Goal: Task Accomplishment & Management: Use online tool/utility

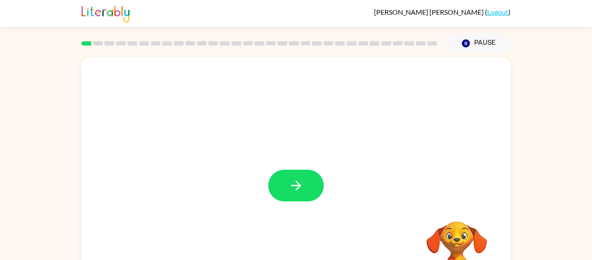
click at [463, 245] on video "Your browser must support playing .mp4 files to use Literably. Please try using…" at bounding box center [457, 251] width 87 height 87
drag, startPoint x: 460, startPoint y: 242, endPoint x: 464, endPoint y: 251, distance: 9.3
click at [464, 251] on video "Your browser must support playing .mp4 files to use Literably. Please try using…" at bounding box center [457, 251] width 87 height 87
click at [291, 186] on icon "button" at bounding box center [296, 185] width 10 height 10
click at [381, 229] on div at bounding box center [296, 260] width 412 height 71
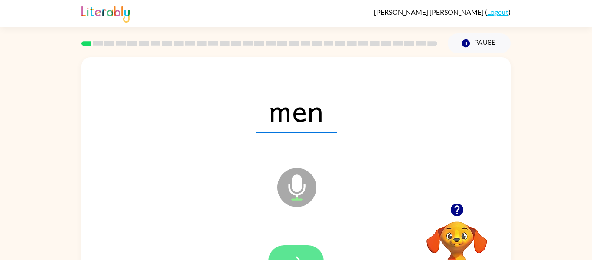
click at [297, 252] on button "button" at bounding box center [295, 261] width 55 height 32
click at [302, 177] on icon at bounding box center [296, 187] width 39 height 39
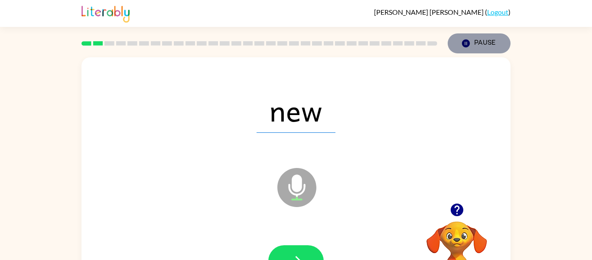
click at [463, 40] on icon "Pause" at bounding box center [466, 44] width 10 height 10
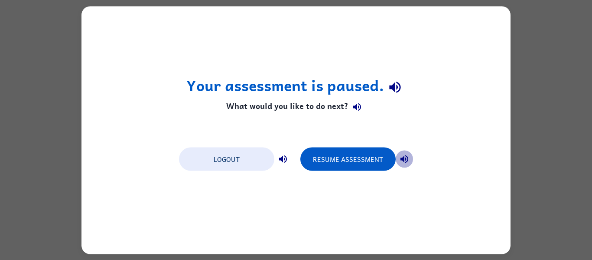
click at [404, 154] on icon "button" at bounding box center [404, 158] width 10 height 10
click at [280, 155] on icon "button" at bounding box center [283, 158] width 10 height 10
click at [281, 154] on icon "button" at bounding box center [283, 158] width 10 height 10
click at [284, 156] on icon "button" at bounding box center [283, 158] width 10 height 10
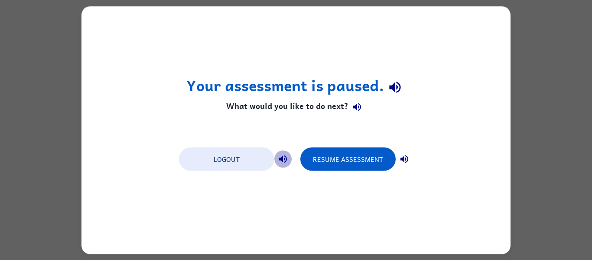
click at [284, 156] on icon "button" at bounding box center [283, 158] width 10 height 10
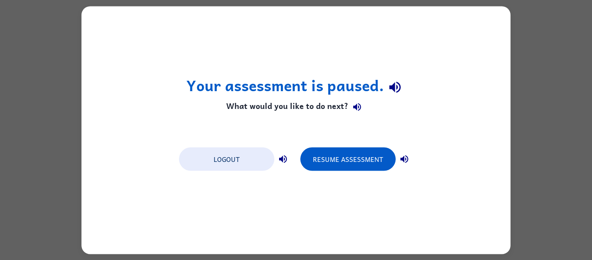
click at [284, 156] on icon "button" at bounding box center [283, 158] width 10 height 10
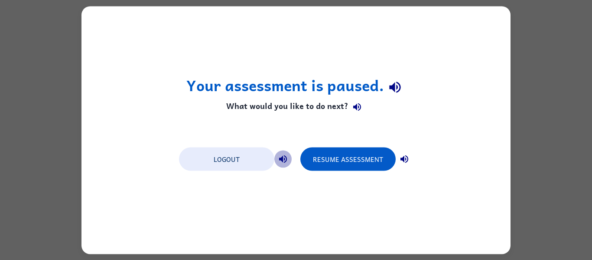
click at [284, 156] on icon "button" at bounding box center [283, 158] width 10 height 10
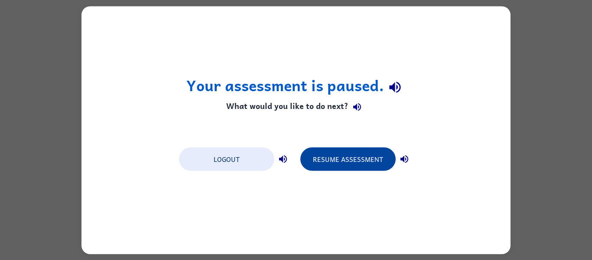
click at [329, 162] on button "Resume Assessment" at bounding box center [347, 158] width 95 height 23
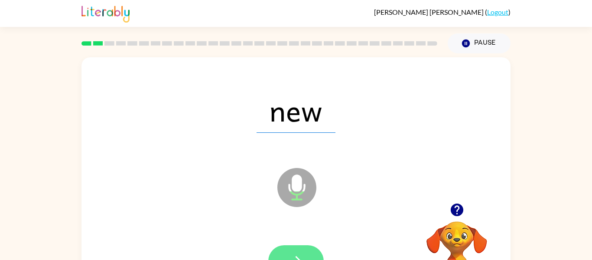
click at [283, 252] on button "button" at bounding box center [295, 261] width 55 height 32
click at [294, 256] on icon "button" at bounding box center [296, 260] width 15 height 15
click at [294, 248] on button "button" at bounding box center [295, 261] width 55 height 32
click at [280, 256] on button "button" at bounding box center [295, 261] width 55 height 32
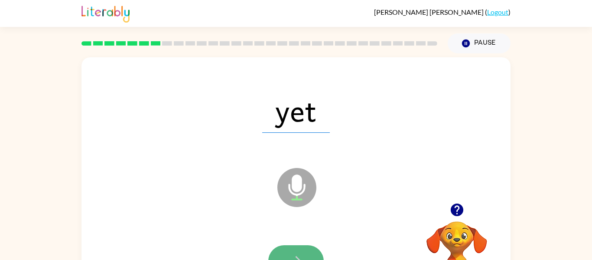
click at [302, 250] on button "button" at bounding box center [295, 261] width 55 height 32
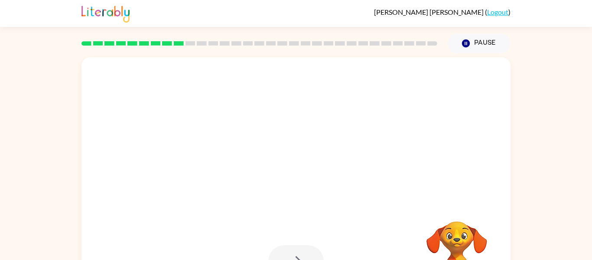
click at [293, 251] on div at bounding box center [295, 261] width 55 height 32
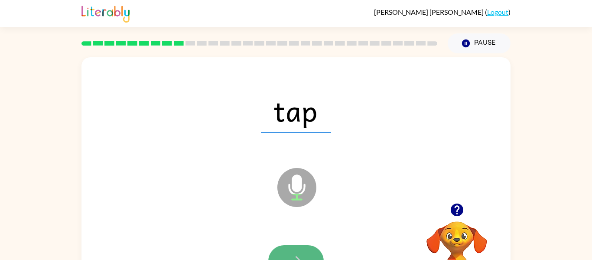
click at [293, 248] on button "button" at bounding box center [295, 261] width 55 height 32
click at [289, 245] on button "button" at bounding box center [295, 261] width 55 height 32
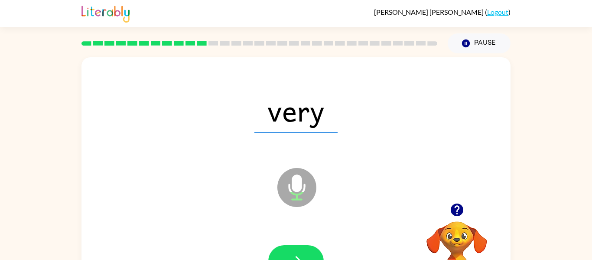
click at [300, 240] on div at bounding box center [296, 260] width 412 height 71
click at [300, 245] on button "button" at bounding box center [295, 261] width 55 height 32
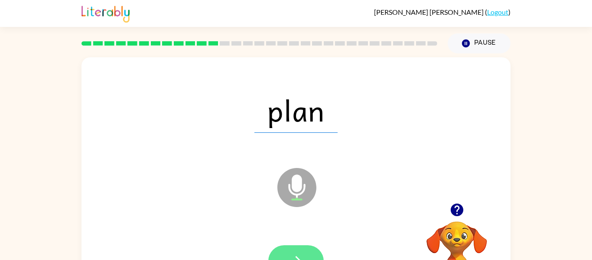
click at [300, 252] on button "button" at bounding box center [295, 261] width 55 height 32
click at [274, 249] on button "button" at bounding box center [295, 261] width 55 height 32
click at [306, 247] on button "button" at bounding box center [295, 261] width 55 height 32
click at [294, 251] on button "button" at bounding box center [295, 261] width 55 height 32
click at [289, 254] on icon "button" at bounding box center [296, 260] width 15 height 15
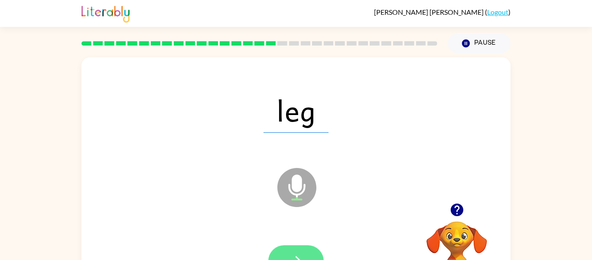
click at [289, 257] on icon "button" at bounding box center [296, 260] width 15 height 15
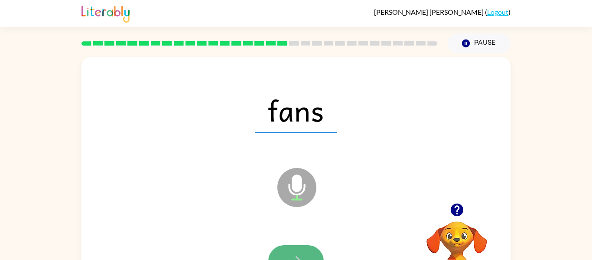
click at [299, 252] on button "button" at bounding box center [295, 261] width 55 height 32
click at [286, 247] on button "button" at bounding box center [295, 261] width 55 height 32
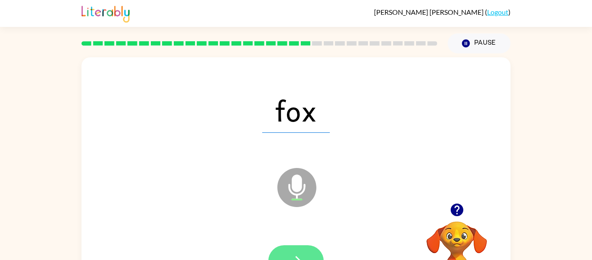
click at [286, 247] on button "button" at bounding box center [295, 261] width 55 height 32
click at [302, 248] on button "button" at bounding box center [295, 261] width 55 height 32
click at [300, 248] on button "button" at bounding box center [295, 261] width 55 height 32
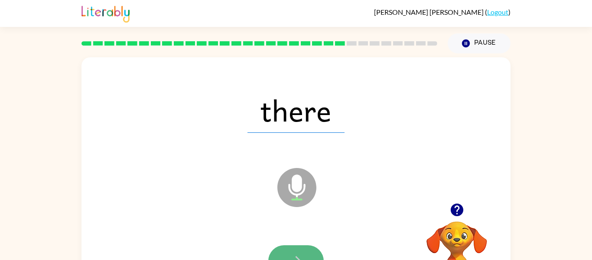
click at [284, 249] on button "button" at bounding box center [295, 261] width 55 height 32
click at [294, 252] on button "button" at bounding box center [295, 261] width 55 height 32
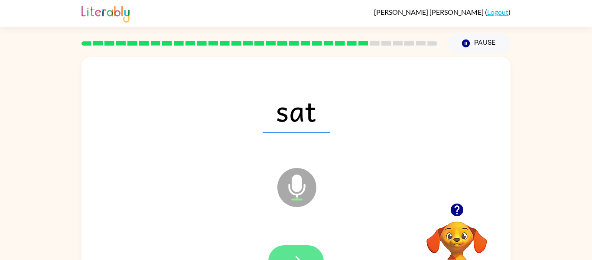
click at [294, 252] on button "button" at bounding box center [295, 261] width 55 height 32
click at [291, 249] on button "button" at bounding box center [295, 261] width 55 height 32
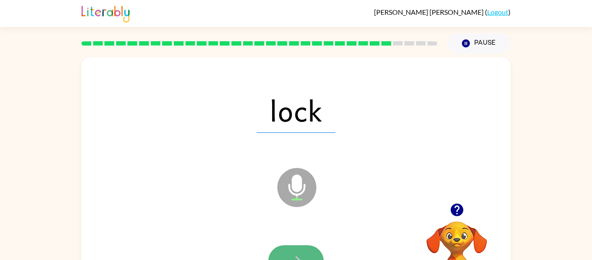
click at [307, 249] on button "button" at bounding box center [295, 261] width 55 height 32
click at [300, 251] on button "button" at bounding box center [295, 261] width 55 height 32
click at [287, 251] on button "button" at bounding box center [295, 261] width 55 height 32
click at [283, 249] on button "button" at bounding box center [295, 261] width 55 height 32
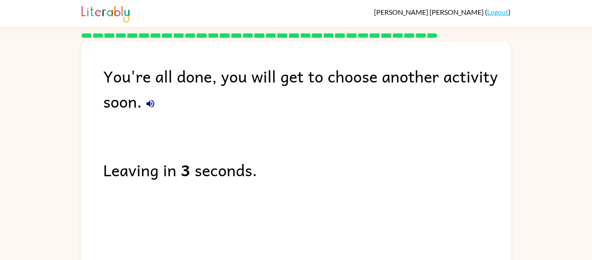
click at [150, 100] on icon "button" at bounding box center [150, 103] width 10 height 10
